Goal: Information Seeking & Learning: Learn about a topic

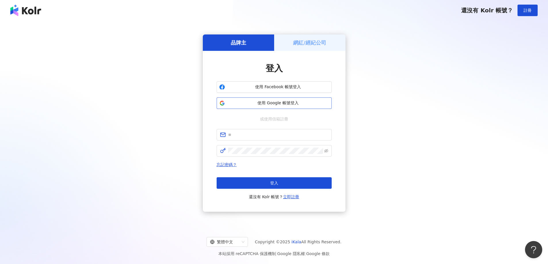
click at [277, 104] on span "使用 Google 帳號登入" at bounding box center [278, 103] width 102 height 6
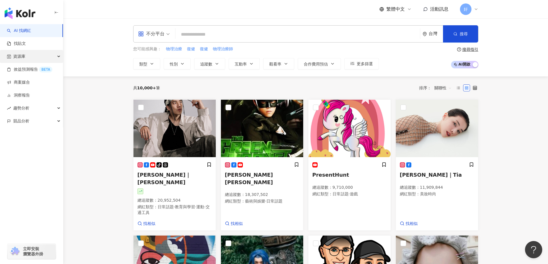
click at [38, 56] on div "資源庫" at bounding box center [31, 56] width 63 height 13
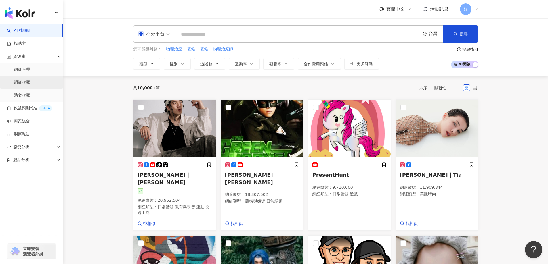
click at [30, 80] on link "網紅收藏" at bounding box center [22, 83] width 16 height 6
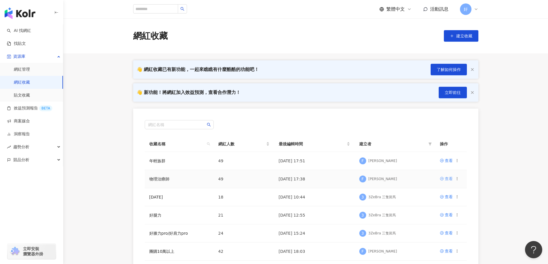
click at [442, 181] on icon at bounding box center [442, 179] width 4 height 4
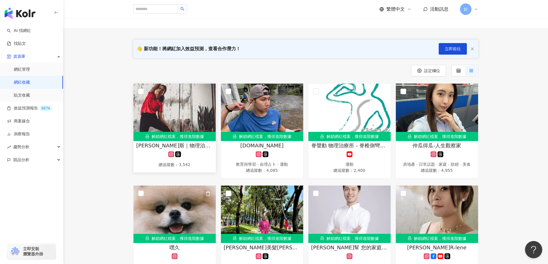
scroll to position [29, 0]
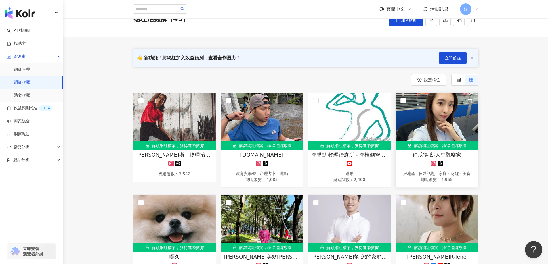
click at [430, 129] on img at bounding box center [437, 122] width 82 height 58
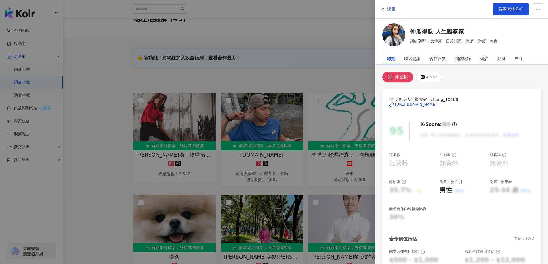
click at [433, 102] on div "[URL][DOMAIN_NAME]" at bounding box center [416, 104] width 42 height 5
click at [243, 182] on div at bounding box center [274, 132] width 548 height 264
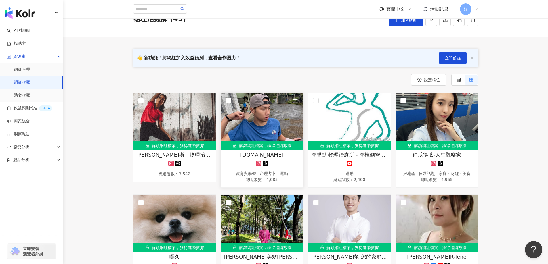
click at [279, 107] on img at bounding box center [262, 122] width 82 height 58
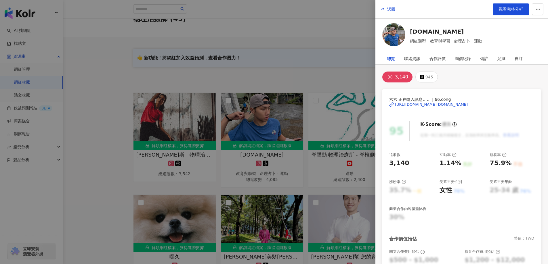
click at [427, 104] on div "[URL][DOMAIN_NAME][DOMAIN_NAME]" at bounding box center [431, 104] width 73 height 5
click at [269, 116] on div at bounding box center [274, 132] width 548 height 264
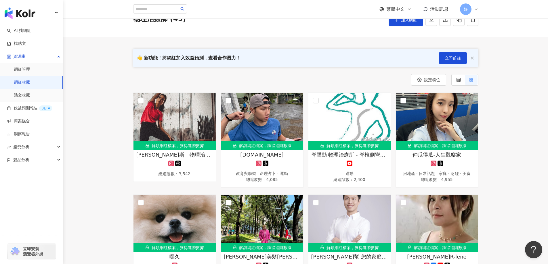
scroll to position [173, 0]
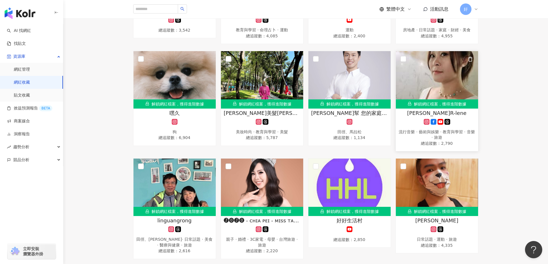
click at [442, 71] on img at bounding box center [437, 80] width 82 height 58
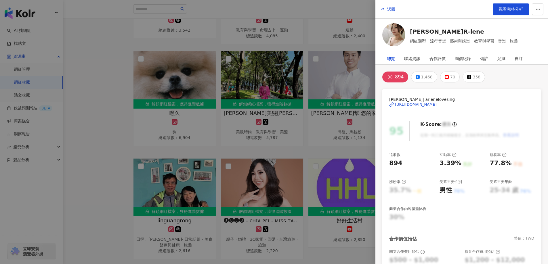
click at [420, 98] on span "[PERSON_NAME]| arlenelovesing" at bounding box center [461, 99] width 145 height 6
click at [420, 101] on span "[PERSON_NAME]| arlenelovesing" at bounding box center [461, 99] width 145 height 6
click at [421, 103] on div "[URL][DOMAIN_NAME]" at bounding box center [416, 104] width 42 height 5
click at [253, 96] on div at bounding box center [274, 132] width 548 height 264
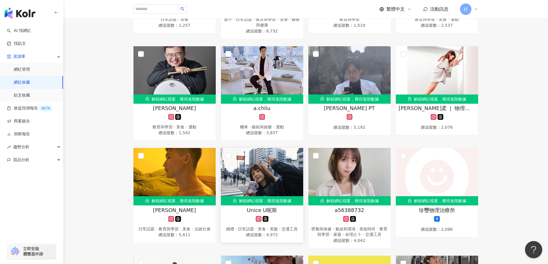
scroll to position [516, 0]
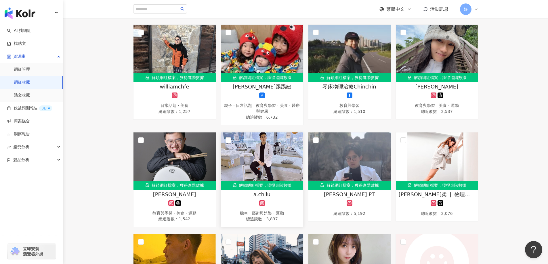
click at [269, 166] on img at bounding box center [262, 162] width 82 height 58
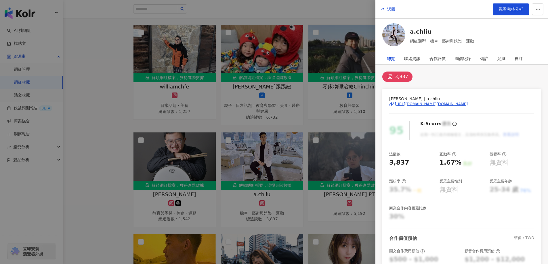
click at [422, 103] on div "[URL][DOMAIN_NAME][DOMAIN_NAME]" at bounding box center [431, 104] width 73 height 5
click at [230, 157] on div at bounding box center [274, 132] width 548 height 264
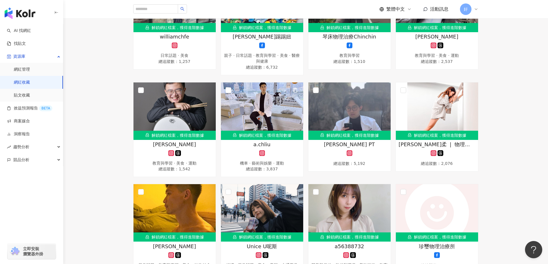
scroll to position [574, 0]
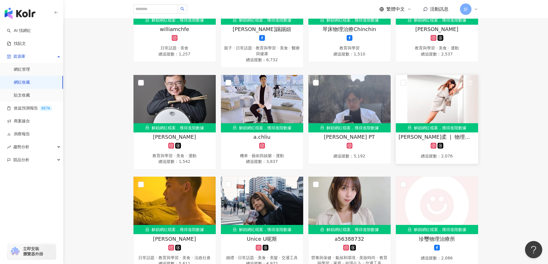
click at [433, 108] on img at bounding box center [437, 104] width 82 height 58
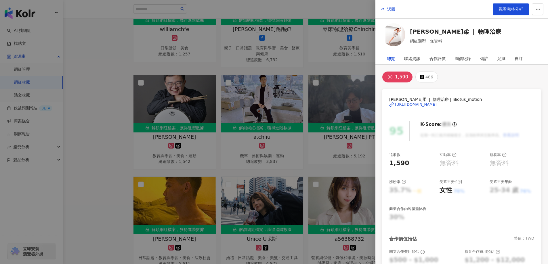
click at [419, 104] on div "[URL][DOMAIN_NAME]" at bounding box center [416, 104] width 42 height 5
click at [255, 92] on div at bounding box center [274, 132] width 548 height 264
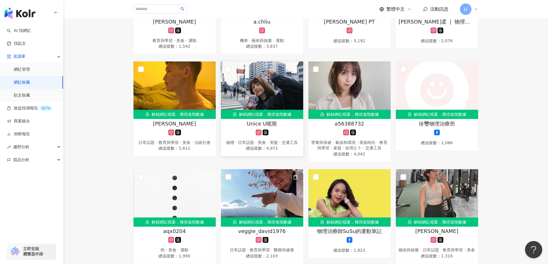
scroll to position [689, 0]
click at [272, 69] on img at bounding box center [262, 91] width 82 height 58
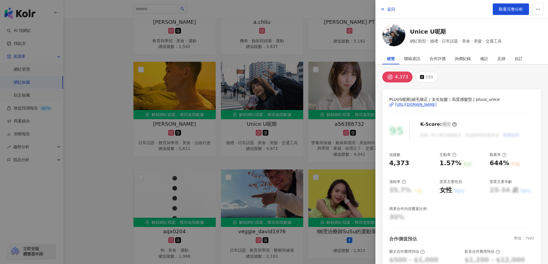
click at [420, 104] on div "[URL][DOMAIN_NAME]" at bounding box center [416, 104] width 42 height 5
click at [327, 138] on div at bounding box center [274, 132] width 548 height 264
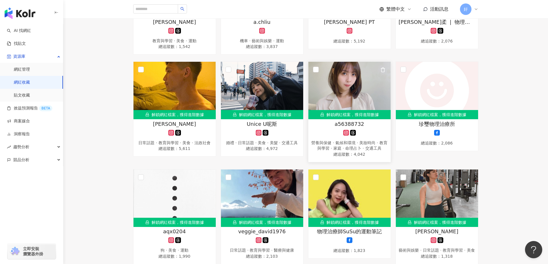
click at [337, 100] on img at bounding box center [349, 91] width 82 height 58
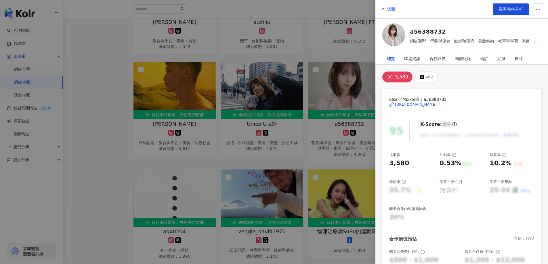
click at [427, 103] on div "[URL][DOMAIN_NAME]" at bounding box center [416, 104] width 42 height 5
click at [333, 138] on div at bounding box center [274, 132] width 548 height 264
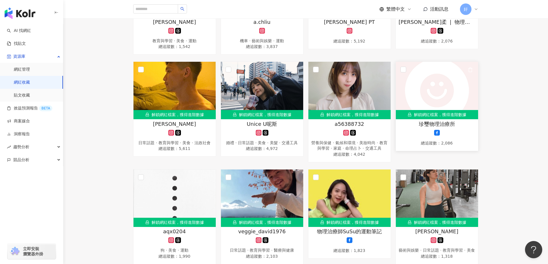
click at [417, 123] on div "珍璽物理治療所" at bounding box center [437, 124] width 77 height 7
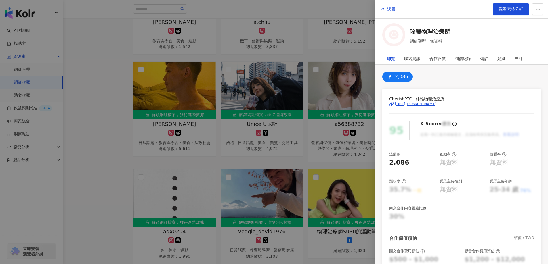
click at [422, 99] on span "CherishPTC | 緋雅物理治療所" at bounding box center [461, 99] width 145 height 6
click at [425, 106] on div "[URL][DOMAIN_NAME]" at bounding box center [416, 104] width 42 height 5
click at [323, 157] on div at bounding box center [274, 132] width 548 height 264
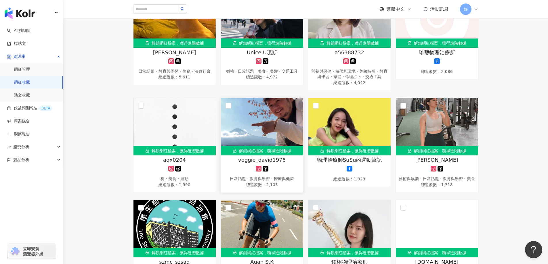
scroll to position [804, 0]
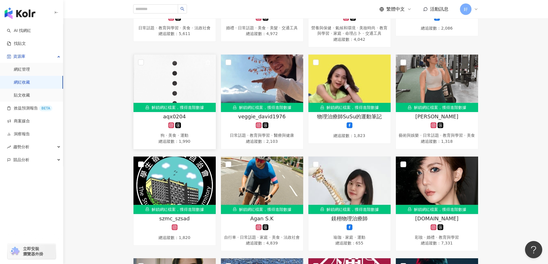
click at [196, 127] on div at bounding box center [174, 126] width 77 height 6
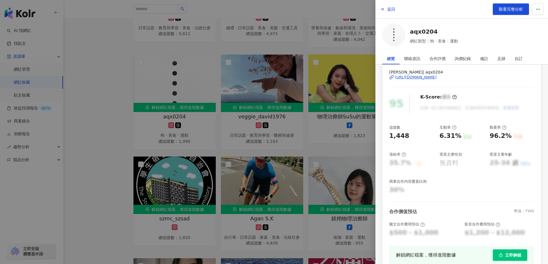
scroll to position [0, 0]
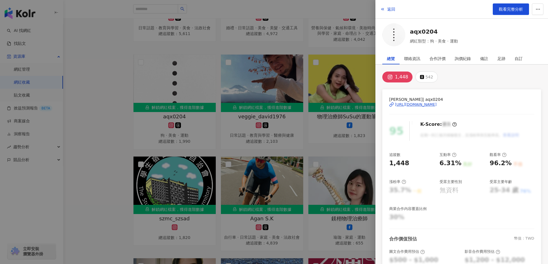
click at [419, 104] on div "[URL][DOMAIN_NAME]" at bounding box center [416, 104] width 42 height 5
click at [275, 103] on div at bounding box center [274, 132] width 548 height 264
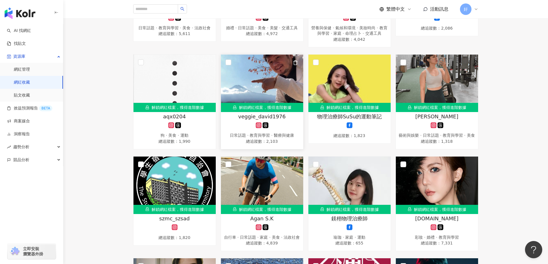
click at [277, 94] on img at bounding box center [262, 84] width 82 height 58
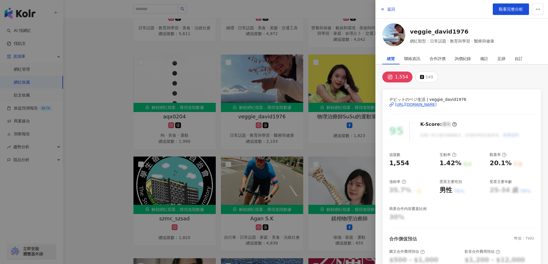
click at [417, 105] on div "[URL][DOMAIN_NAME]" at bounding box center [416, 104] width 42 height 5
click at [344, 107] on div at bounding box center [274, 132] width 548 height 264
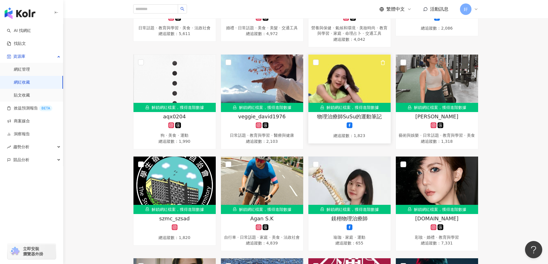
click at [352, 120] on span "物理治療師SuSu的運動筆記" at bounding box center [349, 116] width 65 height 7
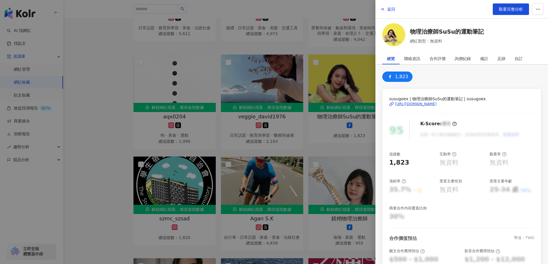
click at [428, 104] on div "[URL][DOMAIN_NAME]" at bounding box center [416, 104] width 42 height 5
click at [407, 103] on div "[URL][DOMAIN_NAME]" at bounding box center [416, 104] width 42 height 5
click at [261, 67] on div at bounding box center [274, 132] width 548 height 264
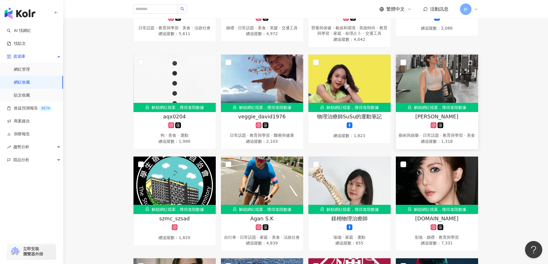
click at [406, 93] on img at bounding box center [437, 84] width 82 height 58
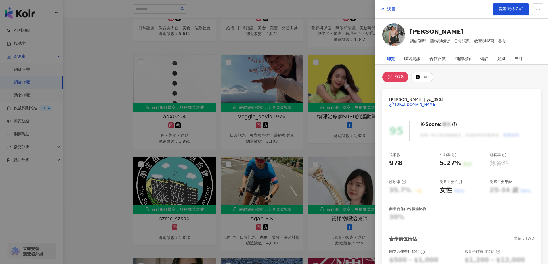
click at [427, 106] on div "[URL][DOMAIN_NAME]" at bounding box center [416, 104] width 42 height 5
click at [274, 106] on div at bounding box center [274, 132] width 548 height 264
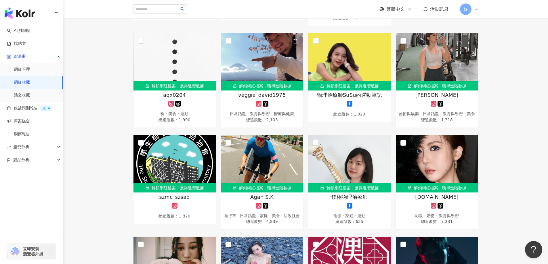
scroll to position [862, 0]
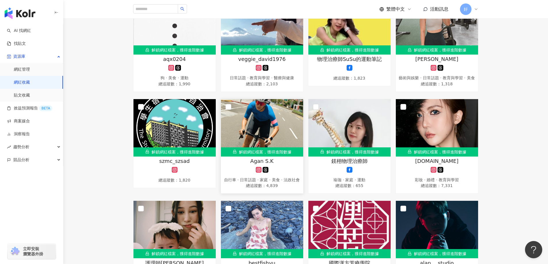
click at [273, 165] on div "Agan S.K" at bounding box center [262, 161] width 77 height 7
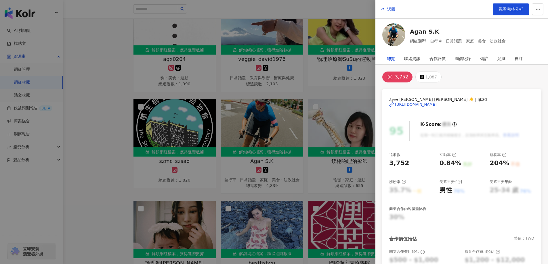
click at [410, 106] on div "[URL][DOMAIN_NAME]" at bounding box center [416, 104] width 42 height 5
click at [326, 138] on div at bounding box center [274, 132] width 548 height 264
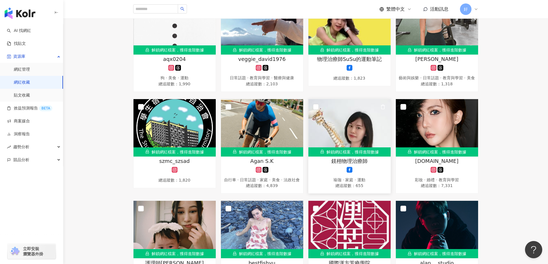
click at [356, 146] on img at bounding box center [349, 128] width 82 height 58
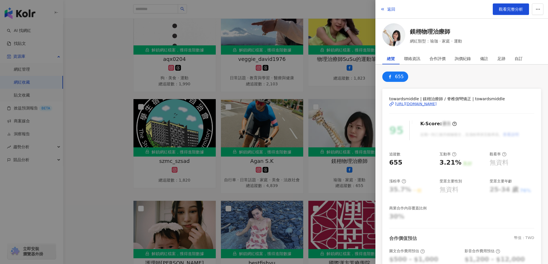
click at [412, 104] on div "[URL][DOMAIN_NAME]" at bounding box center [416, 104] width 42 height 5
click at [322, 164] on div at bounding box center [274, 132] width 548 height 264
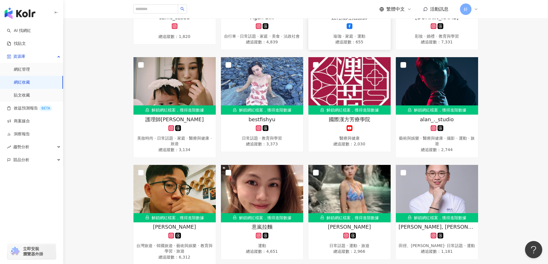
scroll to position [948, 0]
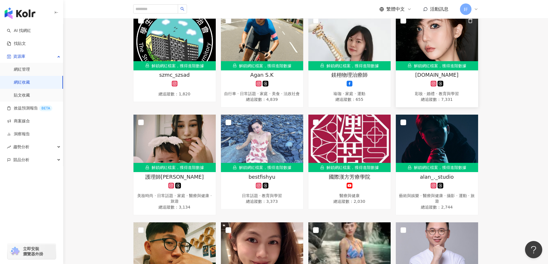
click at [430, 70] on div "解鎖網紅檔案，獲得進階數據" at bounding box center [437, 65] width 82 height 9
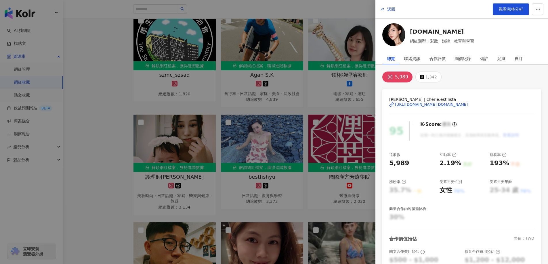
click at [426, 106] on div "[URL][DOMAIN_NAME][DOMAIN_NAME]" at bounding box center [431, 104] width 73 height 5
click at [297, 113] on div at bounding box center [274, 132] width 548 height 264
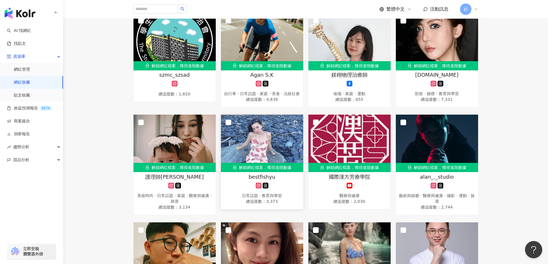
click at [242, 164] on img at bounding box center [262, 144] width 82 height 58
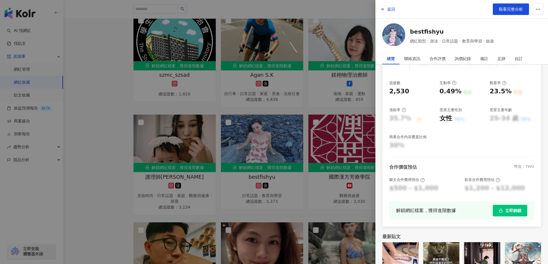
scroll to position [0, 0]
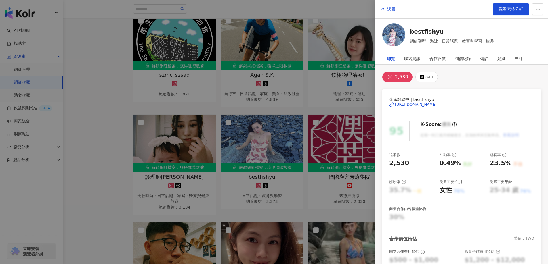
click at [433, 105] on div "[URL][DOMAIN_NAME]" at bounding box center [416, 104] width 42 height 5
click at [314, 184] on div at bounding box center [274, 132] width 548 height 264
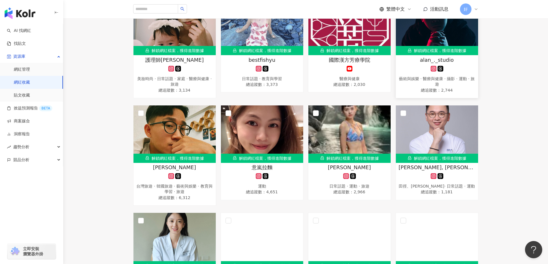
scroll to position [1034, 0]
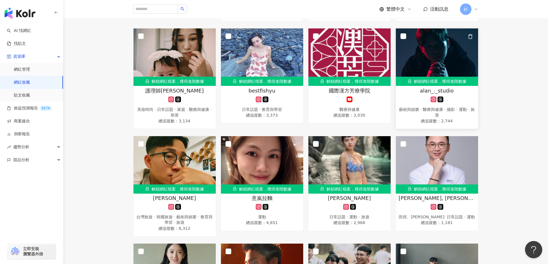
click at [457, 78] on img at bounding box center [437, 57] width 82 height 58
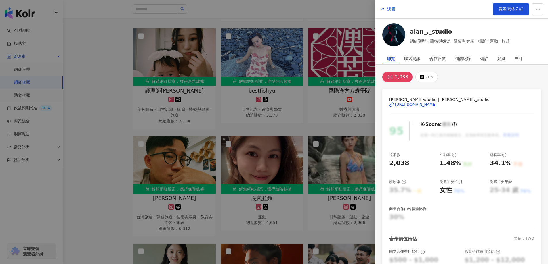
click at [425, 106] on div "[URL][DOMAIN_NAME]" at bounding box center [416, 104] width 42 height 5
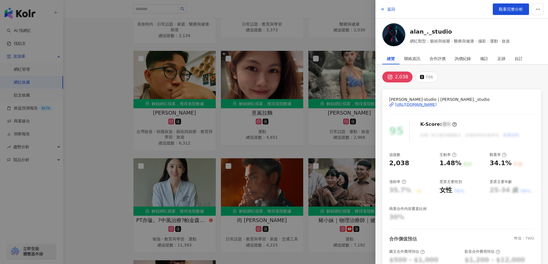
scroll to position [1120, 0]
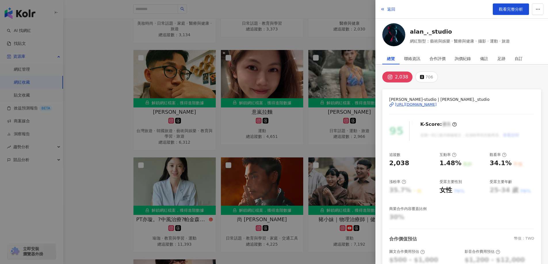
click at [306, 185] on div at bounding box center [274, 132] width 548 height 264
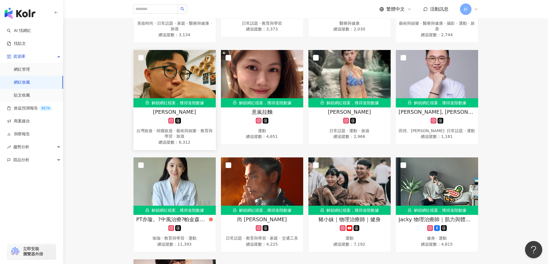
click at [179, 106] on img at bounding box center [174, 79] width 82 height 58
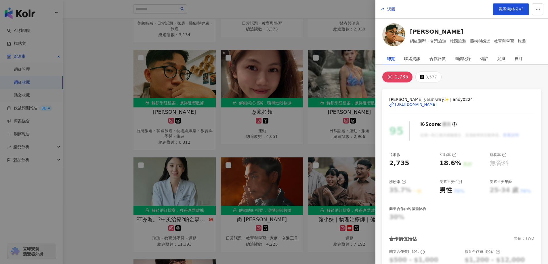
click at [409, 104] on div "[URL][DOMAIN_NAME]" at bounding box center [416, 104] width 42 height 5
click at [293, 157] on div at bounding box center [274, 132] width 548 height 264
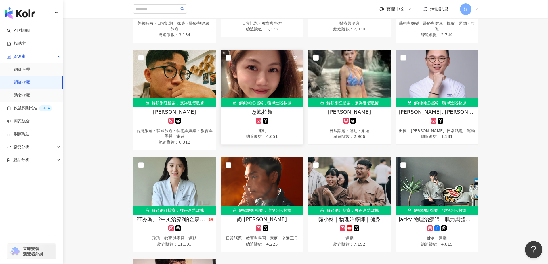
click at [265, 116] on span "意嵐拉麵" at bounding box center [262, 111] width 21 height 7
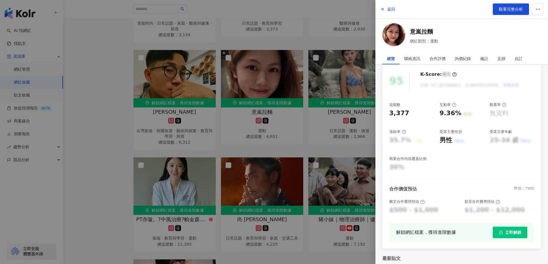
scroll to position [0, 0]
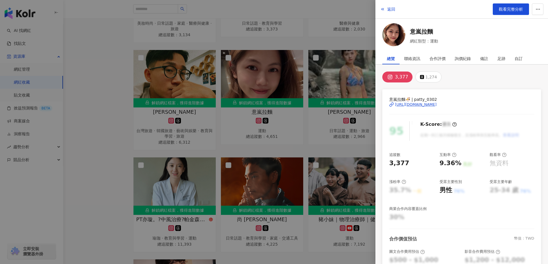
click at [437, 104] on div "[URL][DOMAIN_NAME]" at bounding box center [416, 104] width 42 height 5
click at [300, 124] on div at bounding box center [274, 132] width 548 height 264
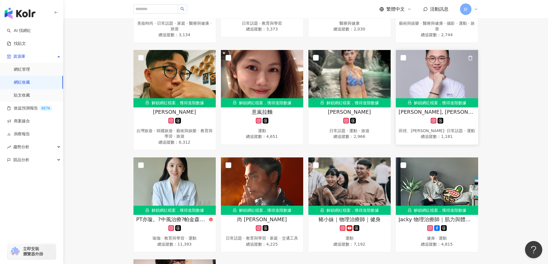
click at [403, 116] on div "[PERSON_NAME], [PERSON_NAME], [PERSON_NAME]" at bounding box center [437, 111] width 77 height 7
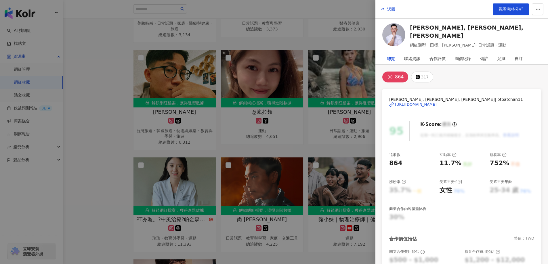
click at [433, 101] on span "[PERSON_NAME], [PERSON_NAME], [PERSON_NAME]| ptpatchan11" at bounding box center [461, 99] width 145 height 6
click at [433, 105] on div "[URL][DOMAIN_NAME]" at bounding box center [416, 104] width 42 height 5
click at [343, 95] on div at bounding box center [274, 132] width 548 height 264
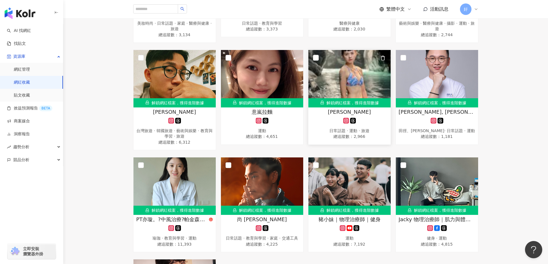
click at [359, 116] on span "[PERSON_NAME]" at bounding box center [349, 111] width 43 height 7
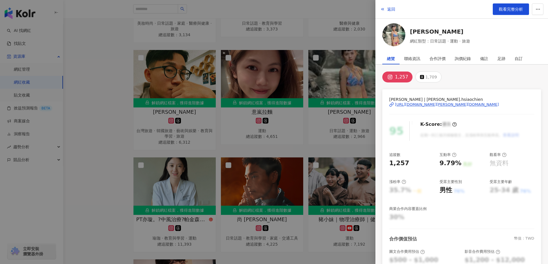
click at [429, 105] on div "[URL][DOMAIN_NAME][PERSON_NAME][DOMAIN_NAME]" at bounding box center [447, 104] width 104 height 5
click at [264, 148] on div at bounding box center [274, 132] width 548 height 264
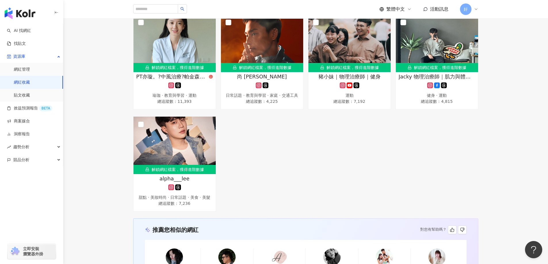
scroll to position [1236, 0]
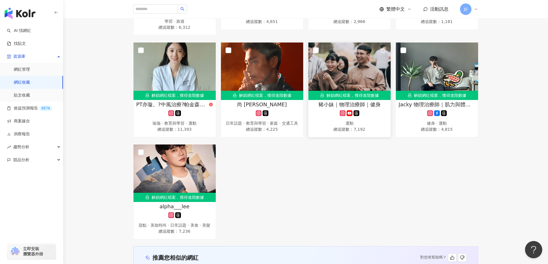
click at [377, 108] on span "豬小妹｜物理治療師｜健身" at bounding box center [349, 104] width 62 height 7
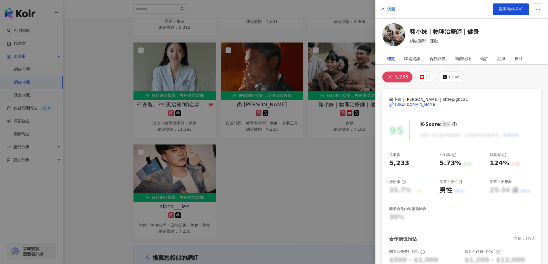
click at [434, 104] on div "[URL][DOMAIN_NAME]" at bounding box center [416, 104] width 42 height 5
click at [285, 100] on div at bounding box center [274, 132] width 548 height 264
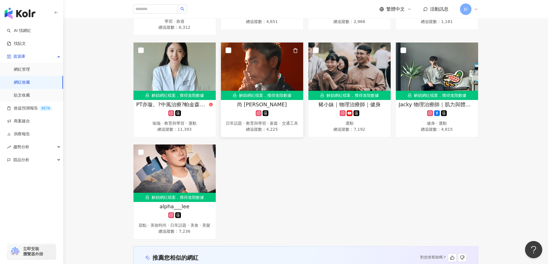
click at [287, 108] on div "尚 [PERSON_NAME]" at bounding box center [262, 104] width 77 height 7
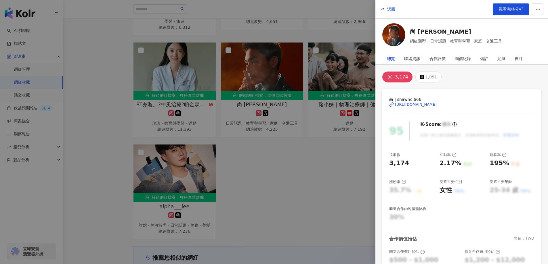
click at [418, 104] on div "[URL][DOMAIN_NAME]" at bounding box center [416, 104] width 42 height 5
click at [188, 203] on div at bounding box center [274, 132] width 548 height 264
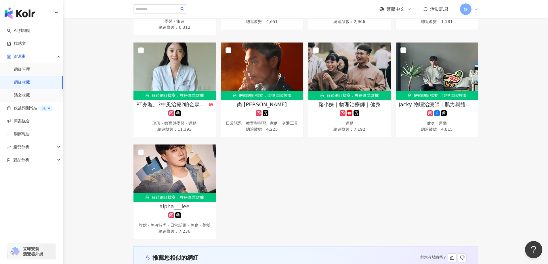
click at [188, 202] on img at bounding box center [174, 174] width 82 height 58
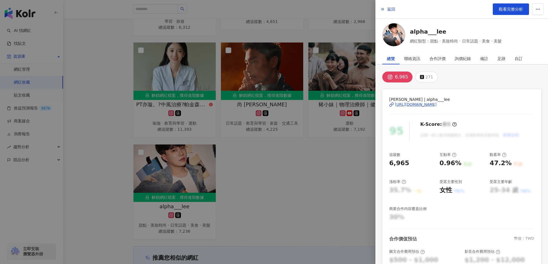
click at [434, 105] on div "[URL][DOMAIN_NAME]" at bounding box center [416, 104] width 42 height 5
click at [427, 103] on div "[URL][DOMAIN_NAME]" at bounding box center [416, 104] width 42 height 5
click at [328, 117] on div at bounding box center [274, 132] width 548 height 264
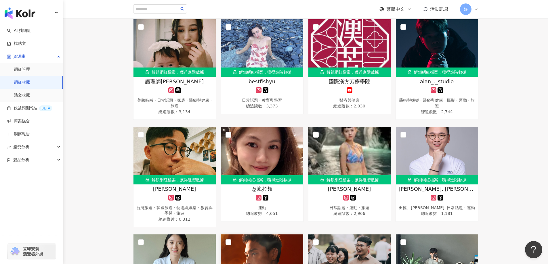
scroll to position [813, 0]
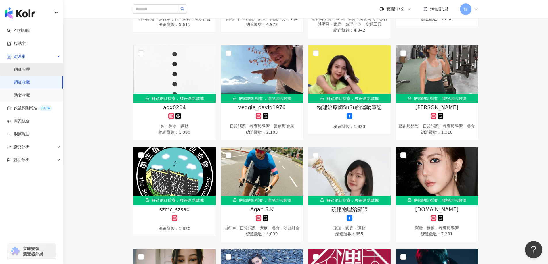
click at [28, 71] on link "網紅管理" at bounding box center [22, 70] width 16 height 6
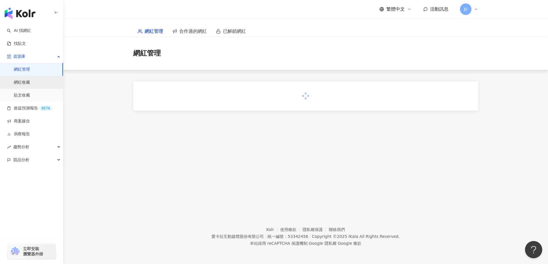
click at [30, 85] on link "網紅收藏" at bounding box center [22, 83] width 16 height 6
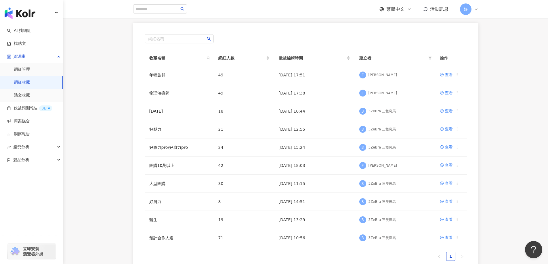
scroll to position [86, 0]
drag, startPoint x: 443, startPoint y: 81, endPoint x: 445, endPoint y: 78, distance: 3.8
click at [443, 81] on td "查看" at bounding box center [451, 75] width 32 height 18
click at [446, 76] on div "查看" at bounding box center [449, 74] width 8 height 6
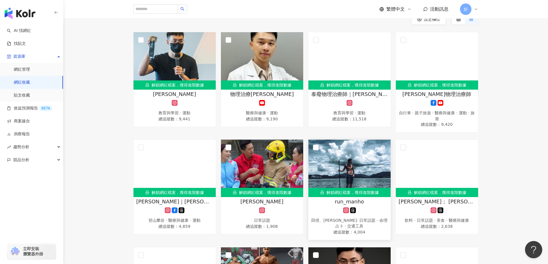
scroll to position [58, 0]
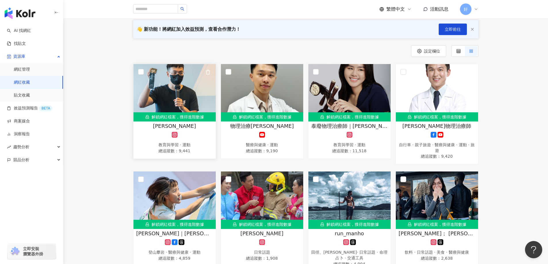
click at [188, 100] on img at bounding box center [174, 93] width 82 height 58
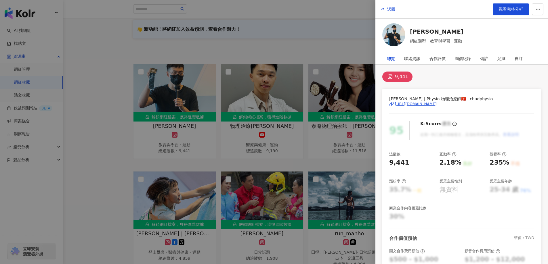
click at [423, 102] on div "[URL][DOMAIN_NAME]" at bounding box center [416, 104] width 42 height 5
click at [310, 73] on div at bounding box center [274, 132] width 548 height 264
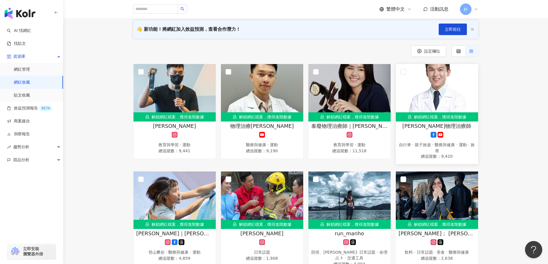
click at [440, 106] on img at bounding box center [437, 93] width 82 height 58
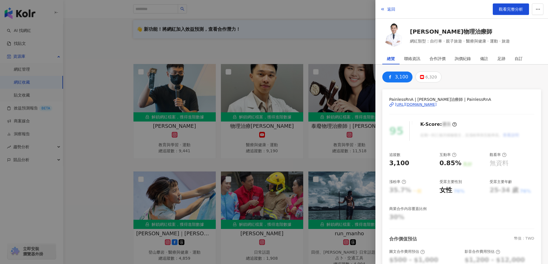
click at [428, 106] on div "[URL][DOMAIN_NAME]" at bounding box center [416, 104] width 42 height 5
click at [278, 114] on div at bounding box center [274, 132] width 548 height 264
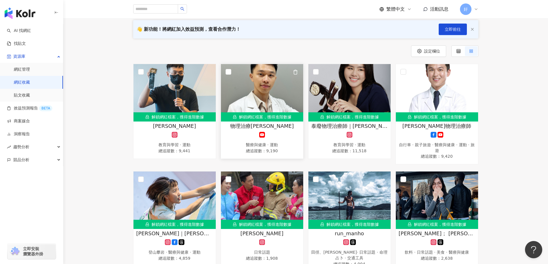
scroll to position [144, 0]
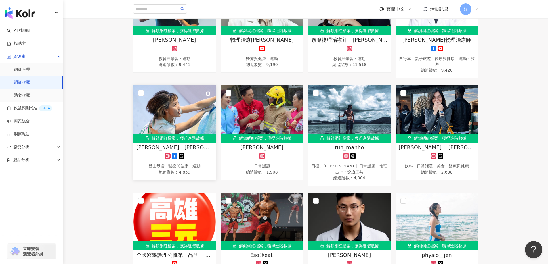
click at [190, 121] on img at bounding box center [174, 114] width 82 height 58
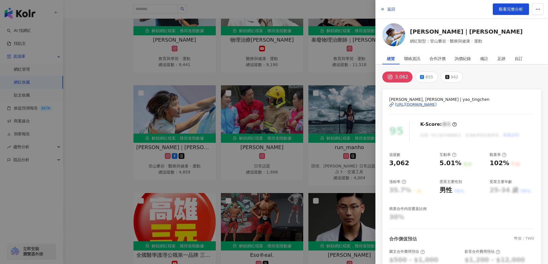
click at [436, 105] on div "[URL][DOMAIN_NAME]" at bounding box center [416, 104] width 42 height 5
click at [259, 136] on div at bounding box center [274, 132] width 548 height 264
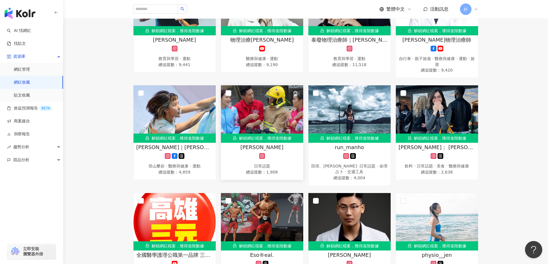
click at [270, 109] on img at bounding box center [262, 114] width 82 height 58
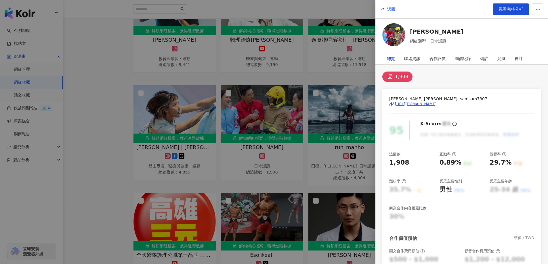
click at [413, 104] on div "[URL][DOMAIN_NAME]" at bounding box center [416, 104] width 42 height 5
click at [326, 31] on div at bounding box center [274, 132] width 548 height 264
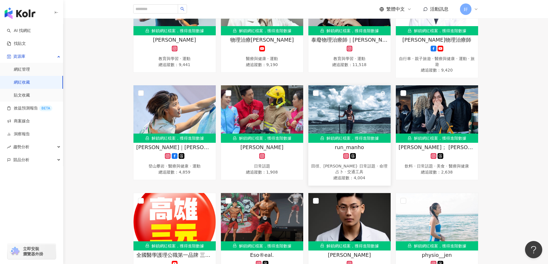
click at [355, 137] on div "解鎖網紅檔案，獲得進階數據" at bounding box center [349, 138] width 82 height 9
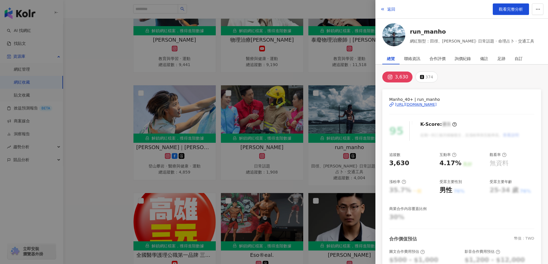
click at [425, 107] on div "[URL][DOMAIN_NAME]" at bounding box center [416, 104] width 42 height 5
click at [322, 163] on div at bounding box center [274, 132] width 548 height 264
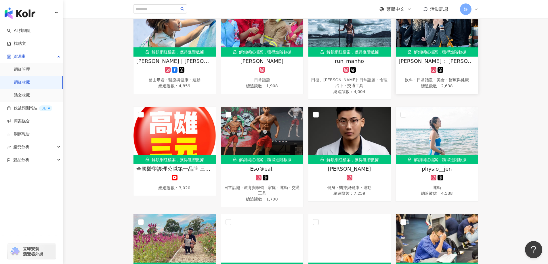
scroll to position [201, 0]
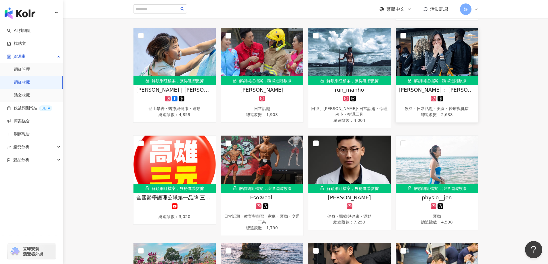
click at [416, 91] on div "[PERSON_NAME]； [PERSON_NAME]" at bounding box center [437, 89] width 77 height 7
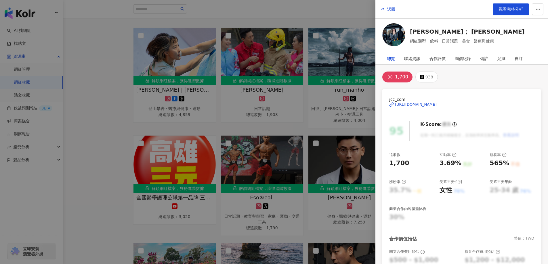
click at [412, 104] on div "[URL][DOMAIN_NAME]" at bounding box center [416, 104] width 42 height 5
click at [285, 142] on div at bounding box center [274, 132] width 548 height 264
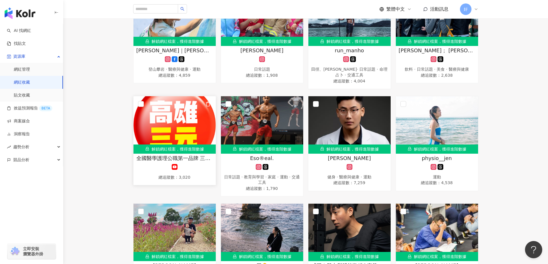
scroll to position [288, 0]
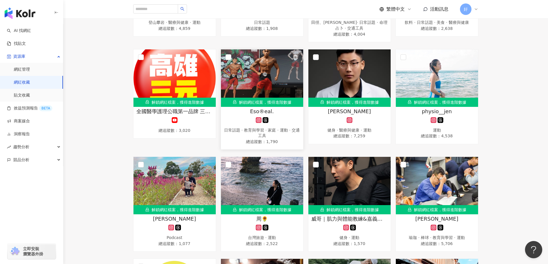
click at [289, 91] on img at bounding box center [262, 78] width 82 height 58
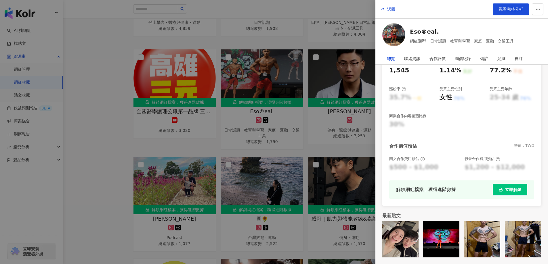
scroll to position [0, 0]
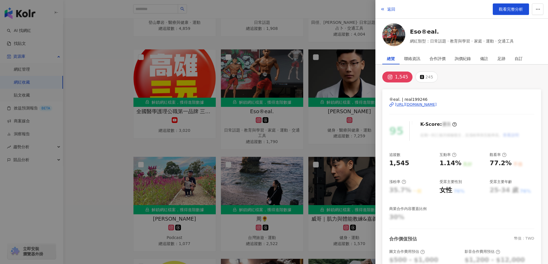
click at [335, 124] on div at bounding box center [274, 132] width 548 height 264
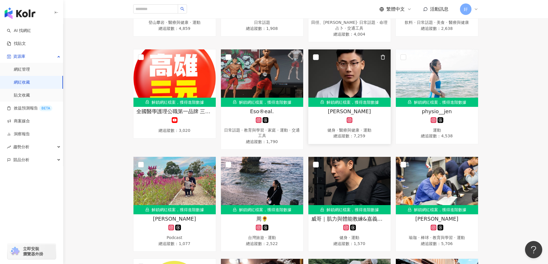
click at [344, 86] on img at bounding box center [349, 78] width 82 height 58
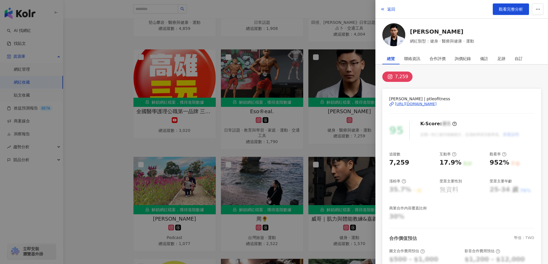
click at [431, 102] on div "[URL][DOMAIN_NAME]" at bounding box center [416, 104] width 42 height 5
click at [285, 93] on div at bounding box center [274, 132] width 548 height 264
